Goal: Information Seeking & Learning: Learn about a topic

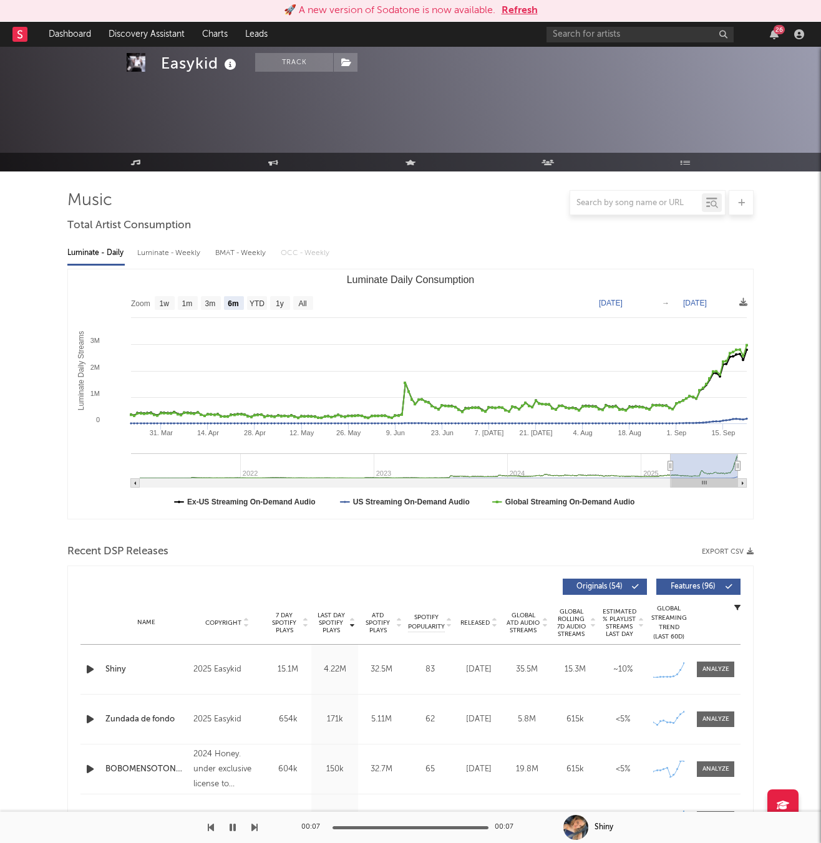
select select "6m"
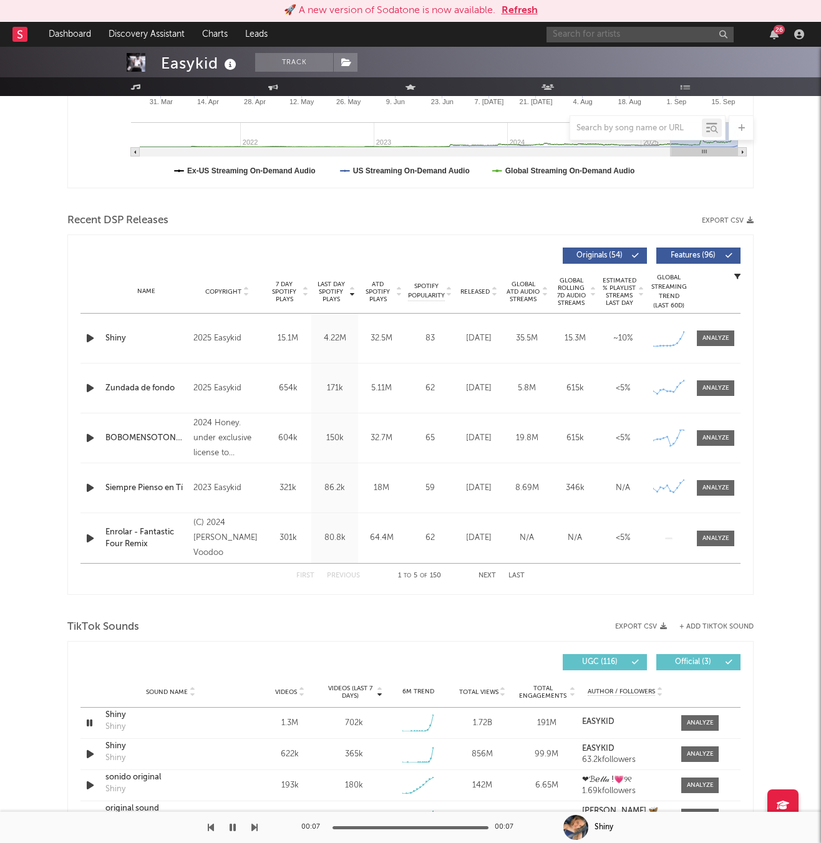
click at [602, 32] on input "text" at bounding box center [639, 35] width 187 height 16
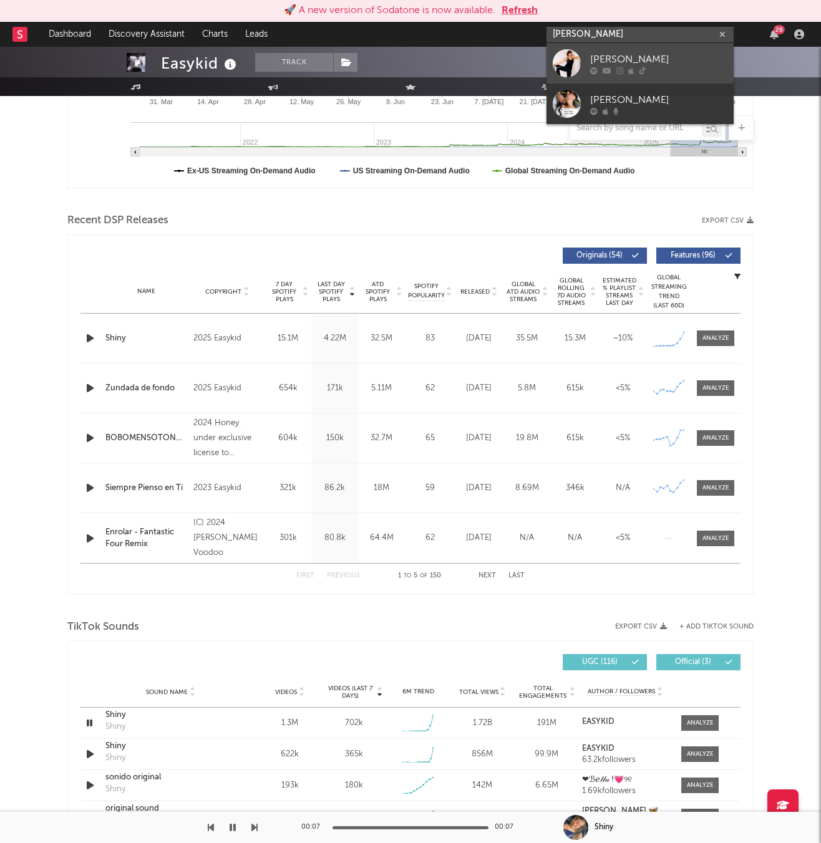
type input "[PERSON_NAME]"
click at [604, 52] on div "[PERSON_NAME]" at bounding box center [658, 59] width 137 height 15
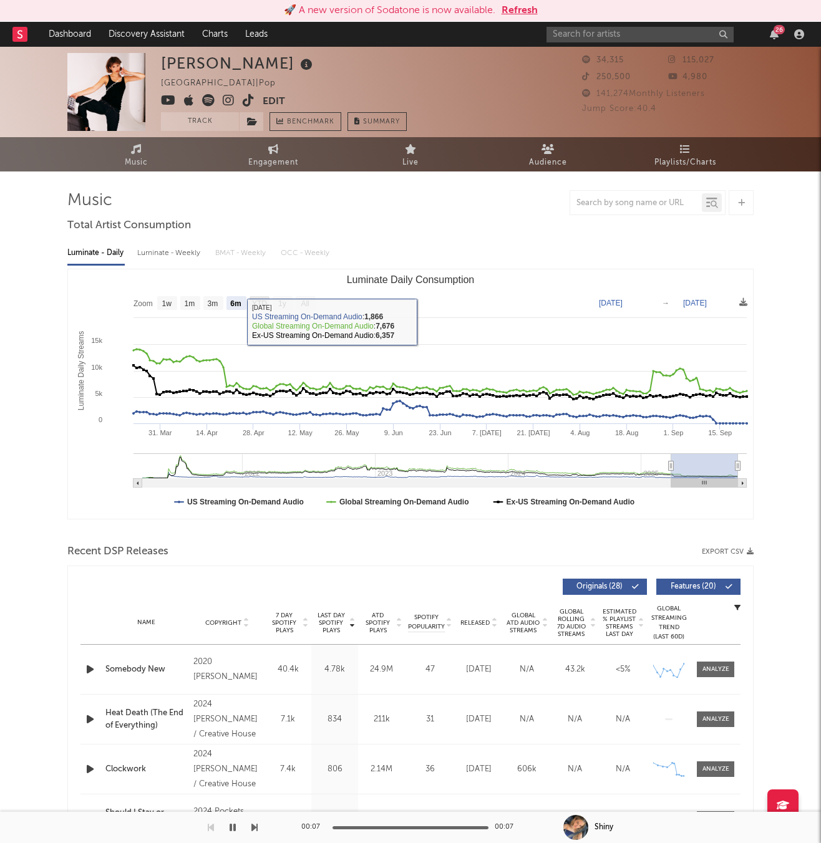
click at [261, 305] on text "YTD" at bounding box center [259, 303] width 15 height 9
select select "YTD"
type input "[DATE]"
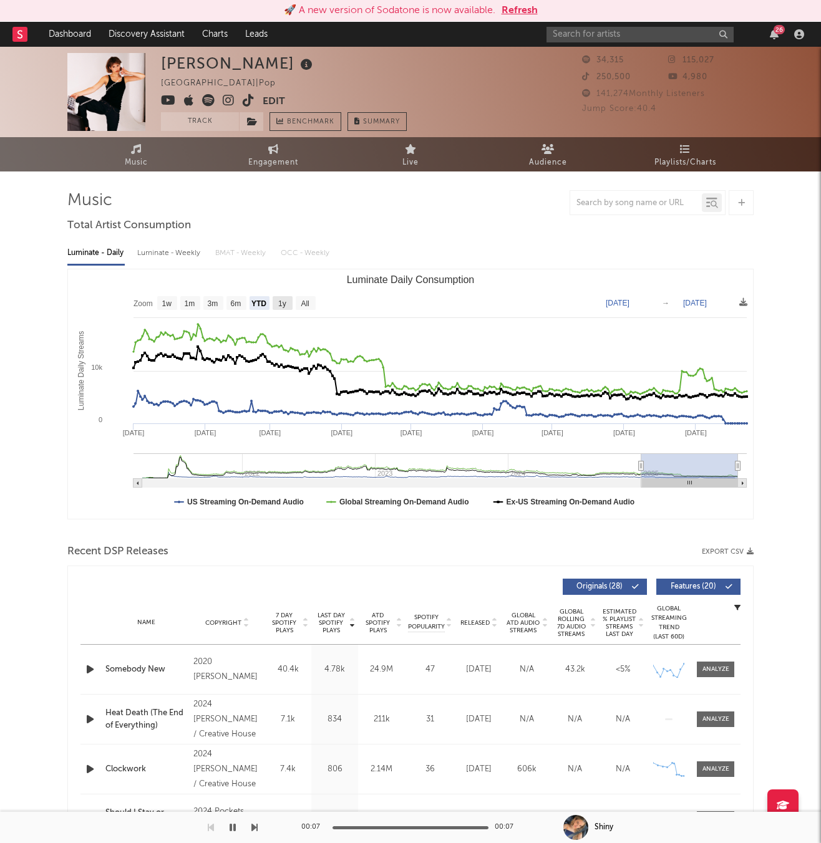
click at [276, 304] on rect "Luminate Daily Consumption" at bounding box center [282, 303] width 20 height 14
select select "1y"
type input "[DATE]"
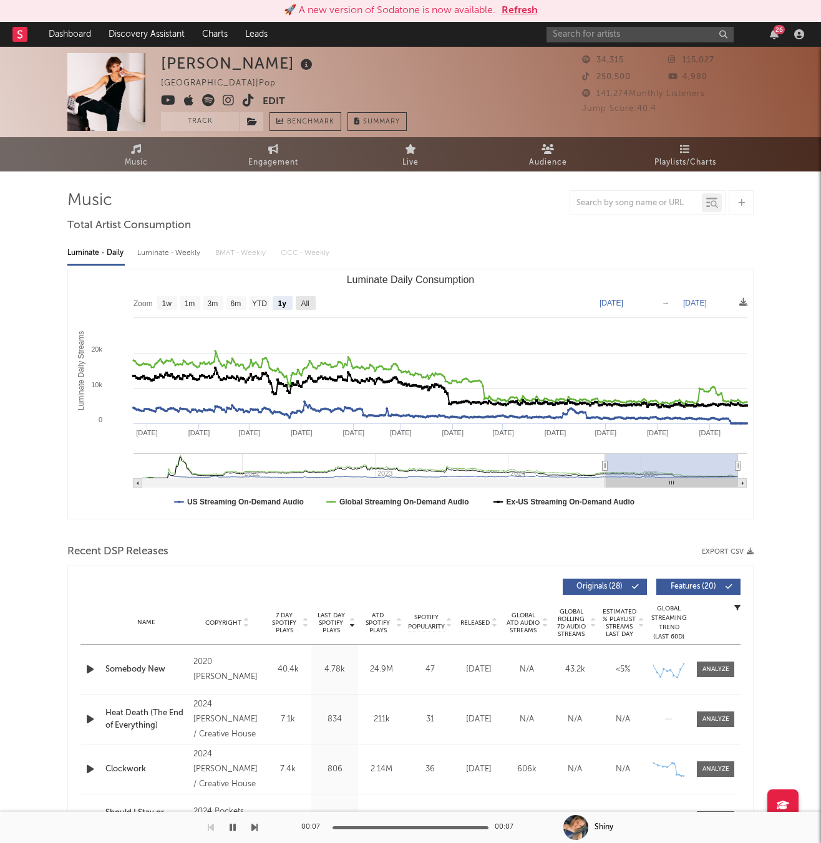
click at [297, 303] on rect "Luminate Daily Consumption" at bounding box center [306, 303] width 20 height 14
select select "All"
type input "[DATE]"
